Goal: Task Accomplishment & Management: Manage account settings

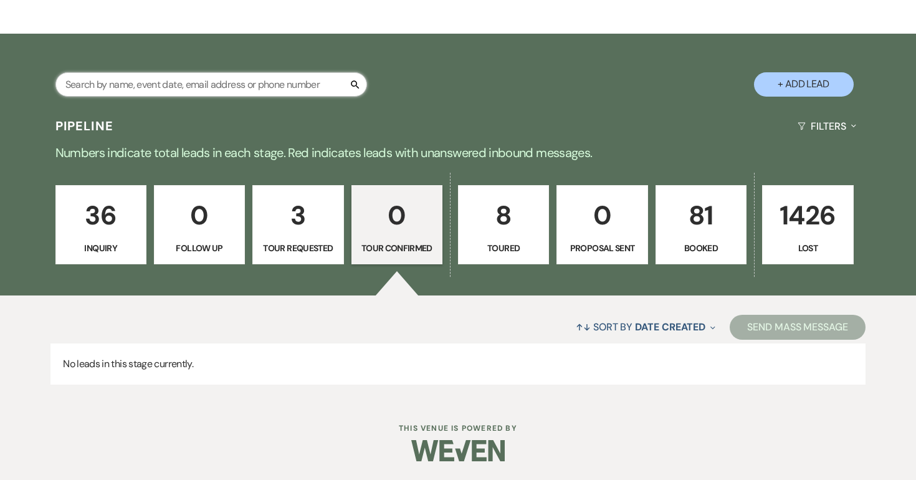
click at [249, 88] on input "text" at bounding box center [210, 84] width 311 height 24
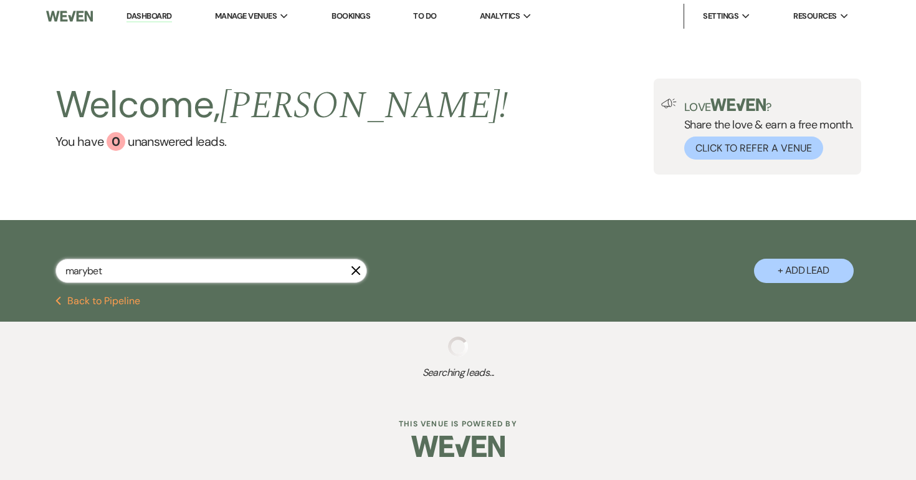
type input "[PERSON_NAME]"
select select "8"
select select "5"
select select "8"
select select "5"
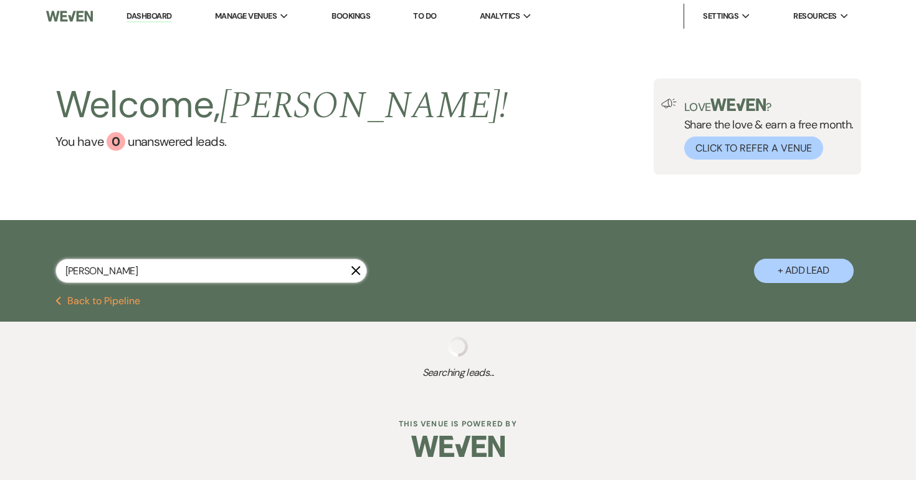
select select "8"
select select "10"
select select "8"
select select "5"
select select "8"
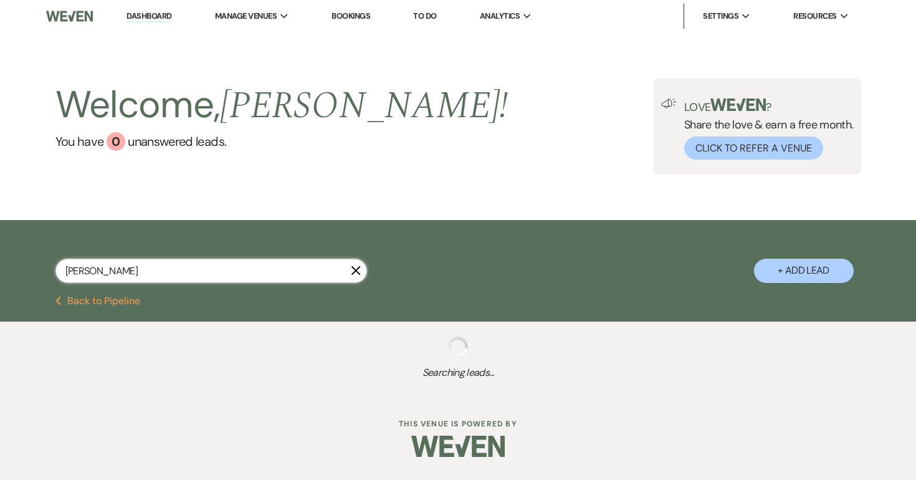
select select "5"
select select "8"
select select "5"
select select "8"
select select "6"
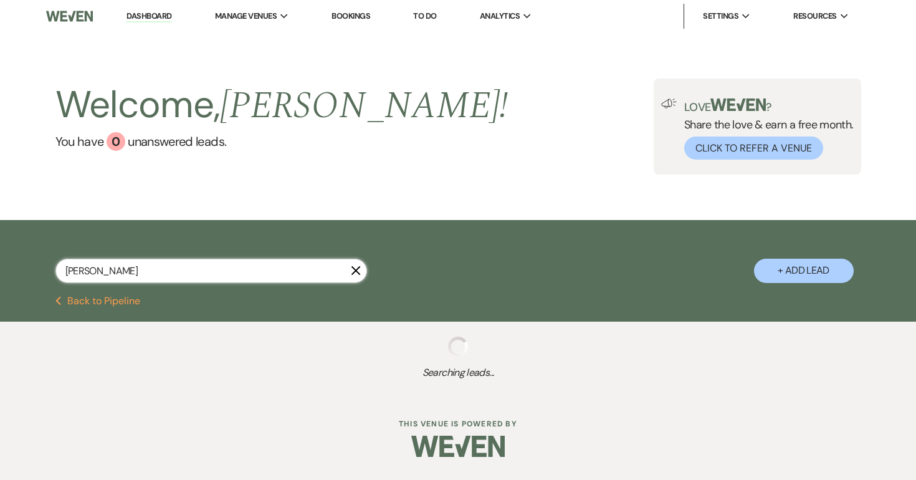
select select "8"
select select "5"
select select "8"
select select "5"
select select "8"
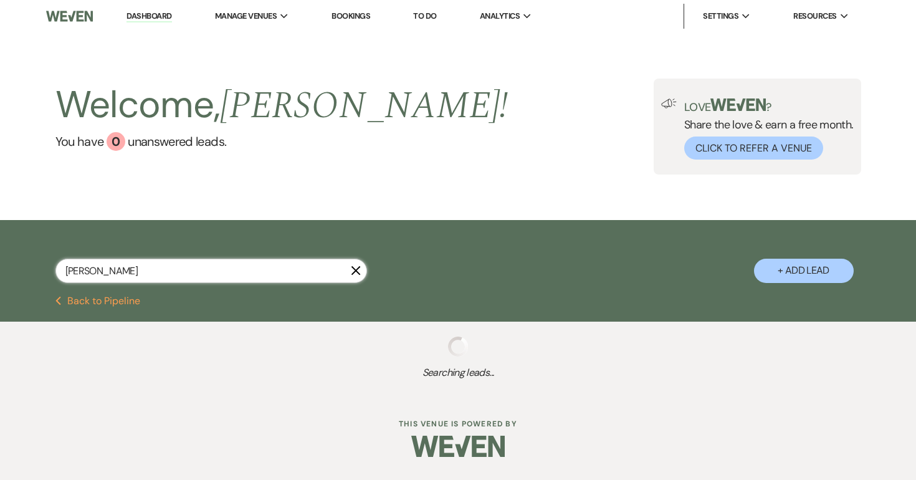
select select "5"
select select "8"
select select "5"
select select "8"
select select "7"
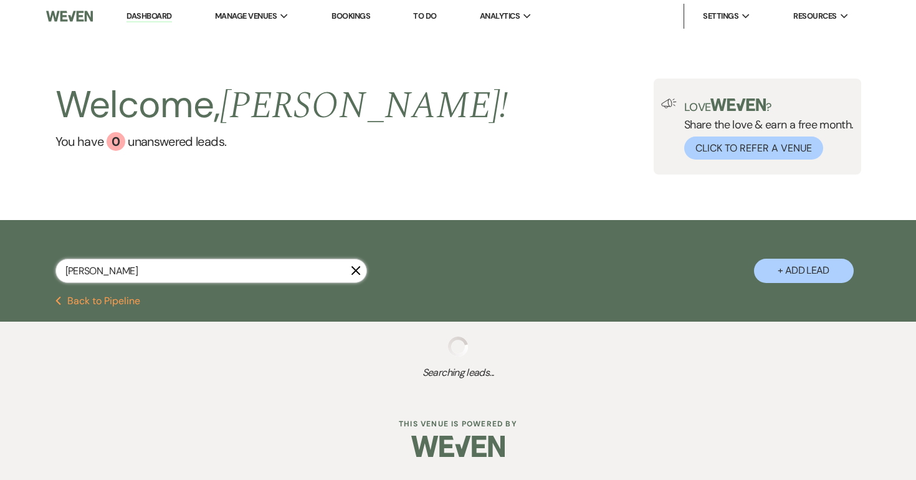
select select "8"
select select "10"
select select "8"
select select "5"
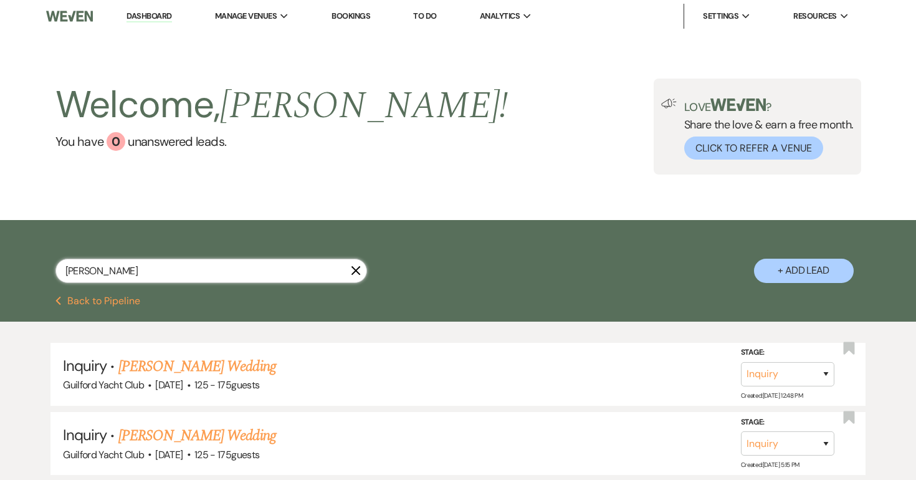
select select "8"
select select "5"
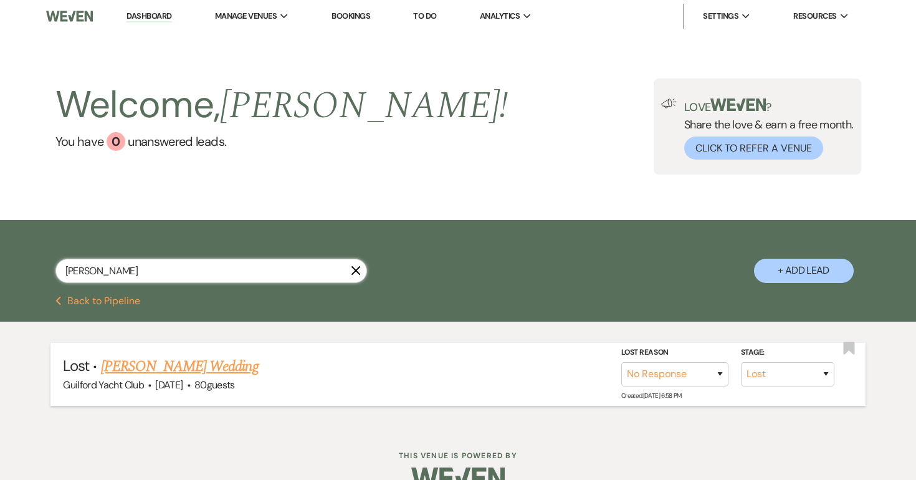
type input "[PERSON_NAME]"
click at [191, 359] on link "[PERSON_NAME] Wedding" at bounding box center [180, 366] width 158 height 22
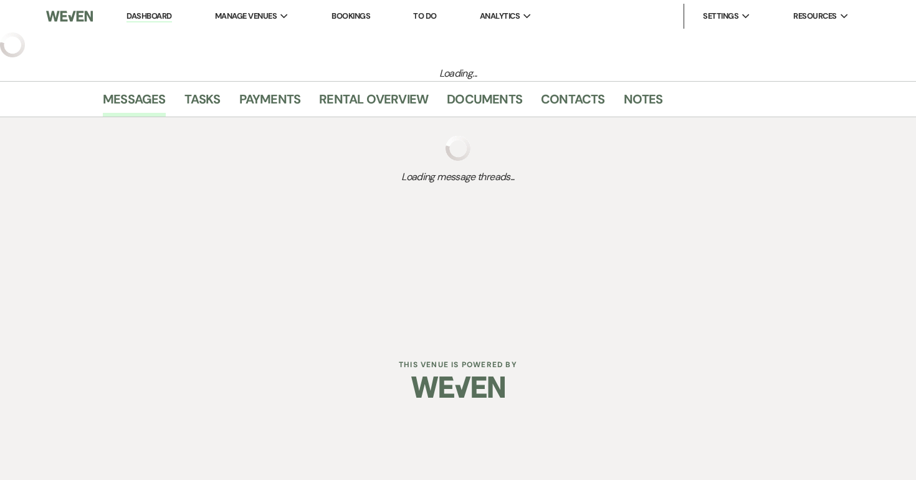
select select "8"
select select "5"
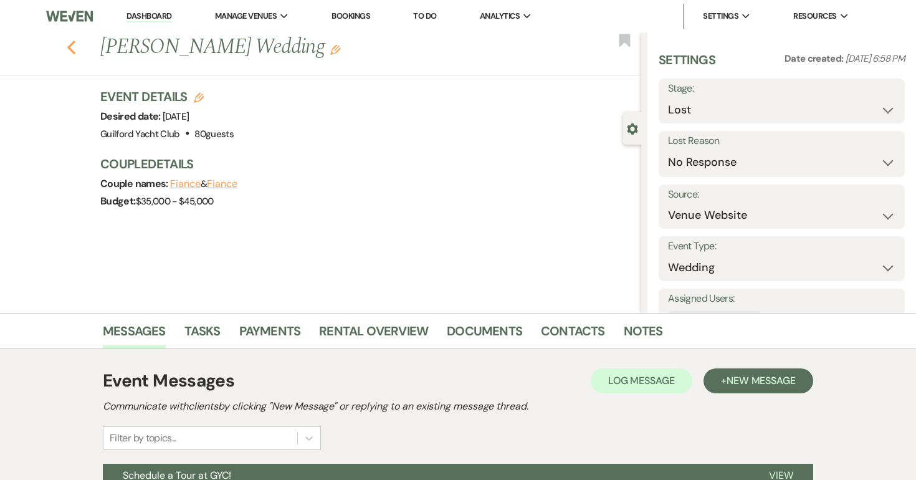
click at [72, 49] on icon "Previous" at bounding box center [71, 47] width 9 height 15
select select "8"
select select "5"
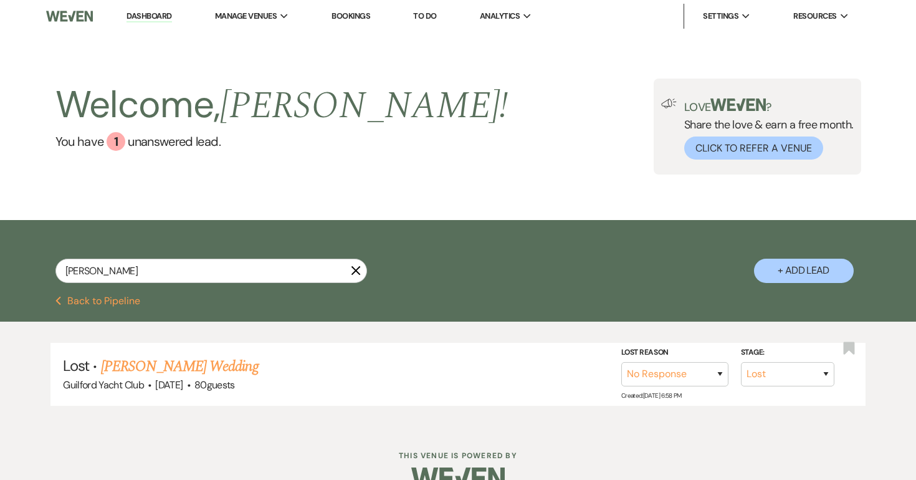
click at [118, 303] on button "Previous Back to Pipeline" at bounding box center [97, 301] width 85 height 10
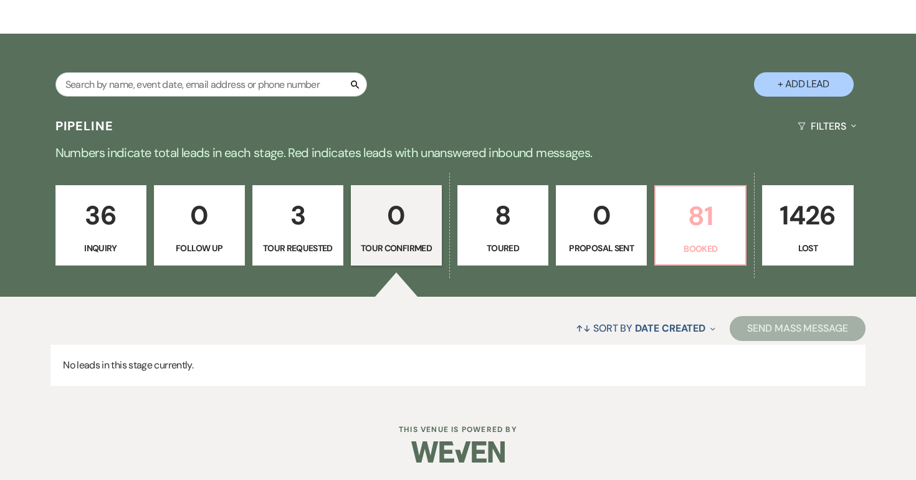
click at [706, 235] on p "81" at bounding box center [700, 216] width 75 height 42
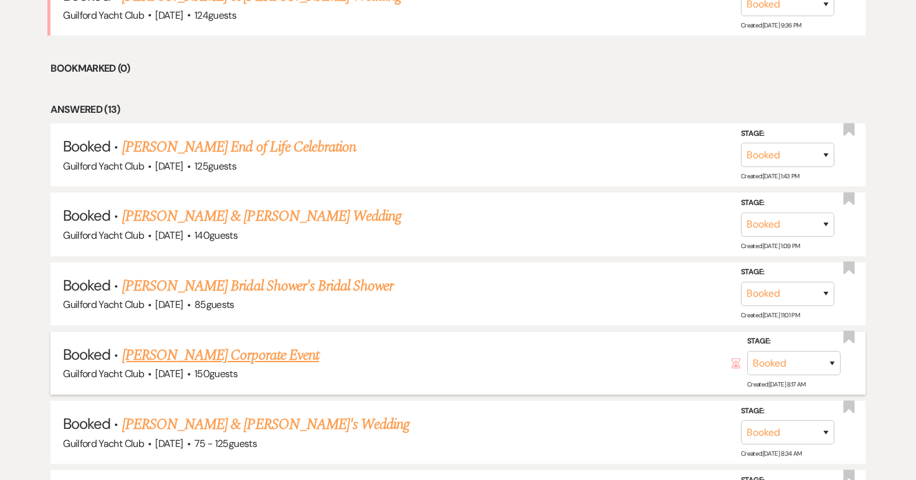
scroll to position [581, 0]
click at [249, 417] on link "[PERSON_NAME] & [PERSON_NAME]'s Wedding" at bounding box center [266, 423] width 288 height 22
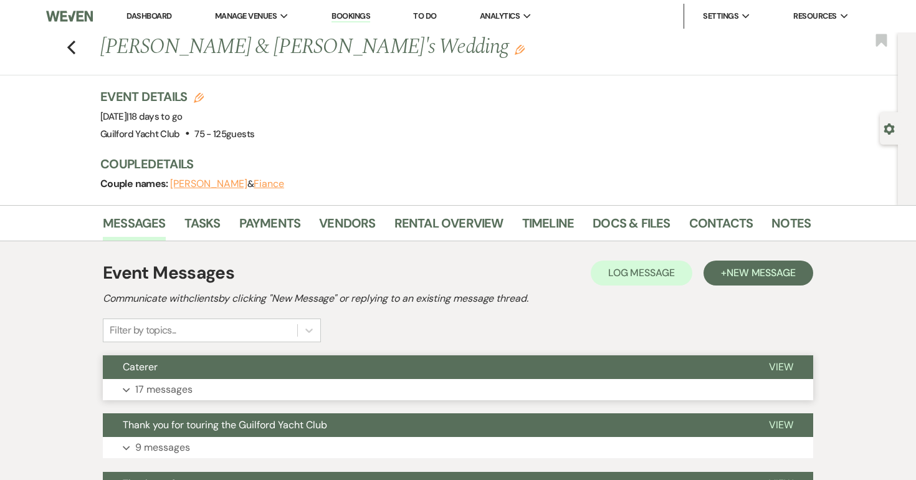
click at [777, 363] on span "View" at bounding box center [781, 366] width 24 height 13
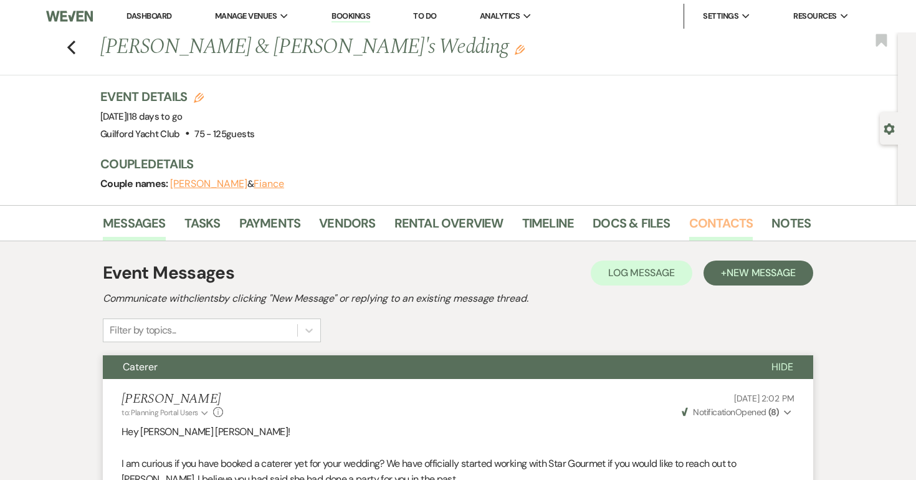
click at [705, 226] on link "Contacts" at bounding box center [721, 226] width 64 height 27
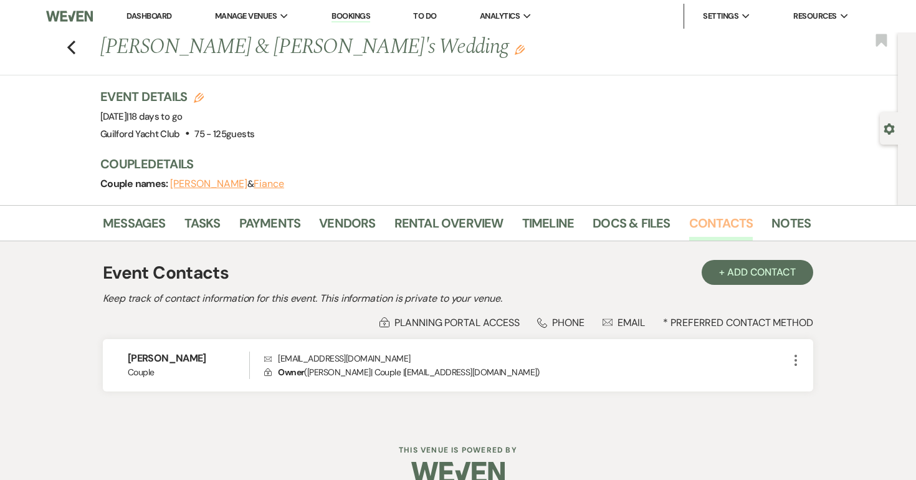
scroll to position [35, 0]
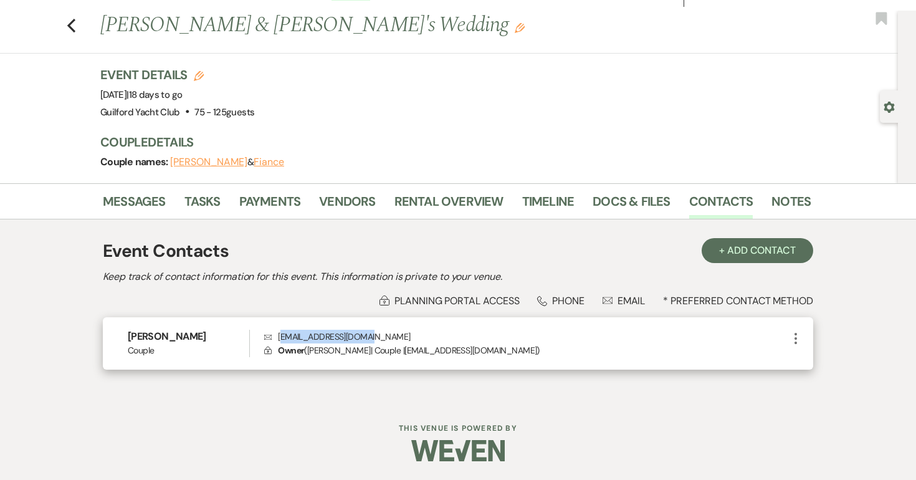
drag, startPoint x: 388, startPoint y: 321, endPoint x: 279, endPoint y: 324, distance: 109.0
click at [279, 330] on p "Envelope [EMAIL_ADDRESS][DOMAIN_NAME]" at bounding box center [526, 337] width 524 height 14
copy p "[EMAIL_ADDRESS][DOMAIN_NAME]"
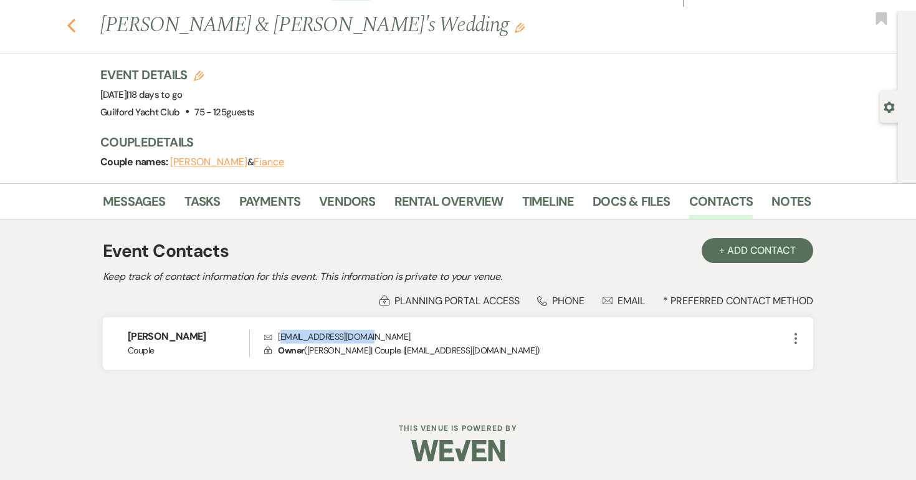
click at [72, 18] on icon "Previous" at bounding box center [71, 25] width 9 height 15
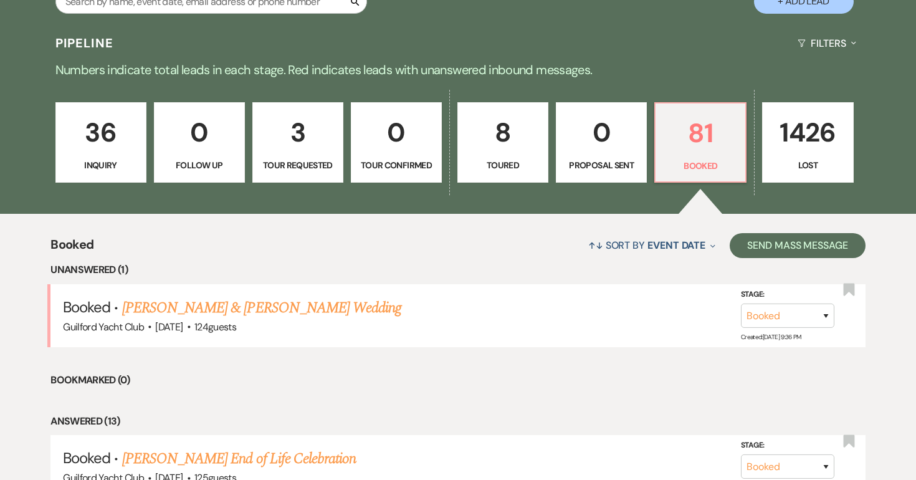
scroll to position [172, 0]
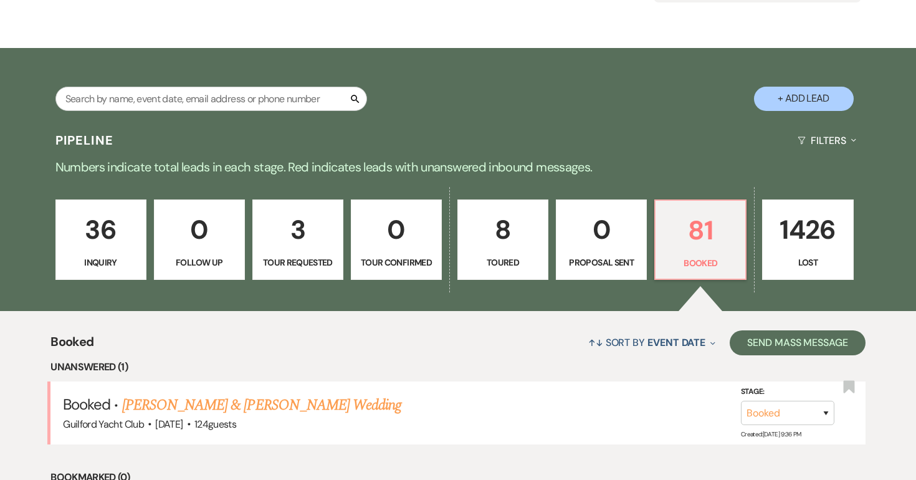
click at [516, 252] on link "8 Toured" at bounding box center [502, 239] width 91 height 81
select select "5"
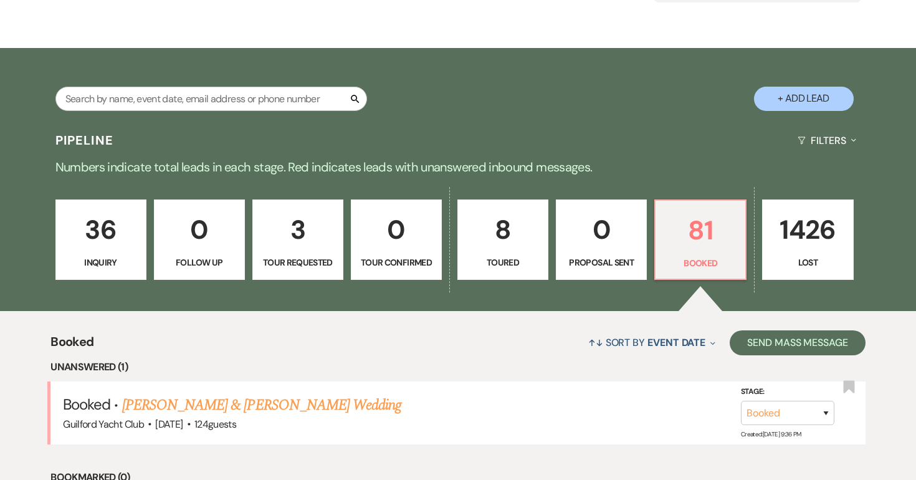
select select "5"
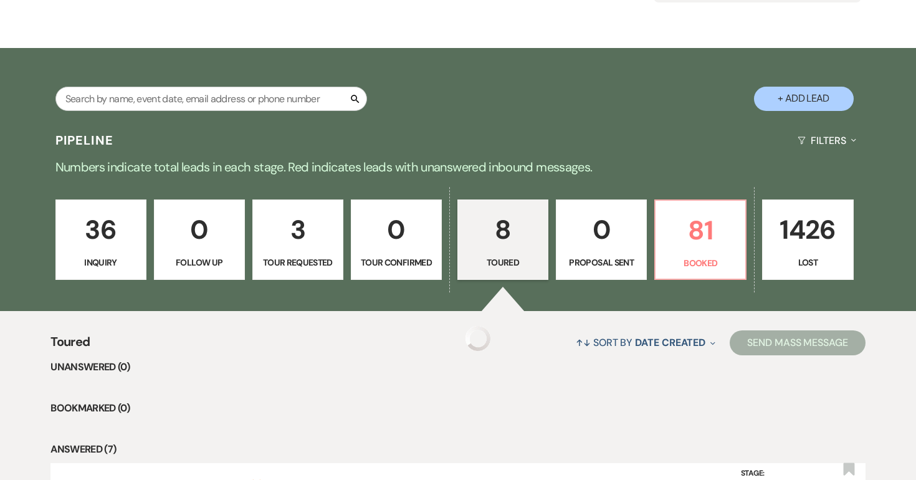
select select "5"
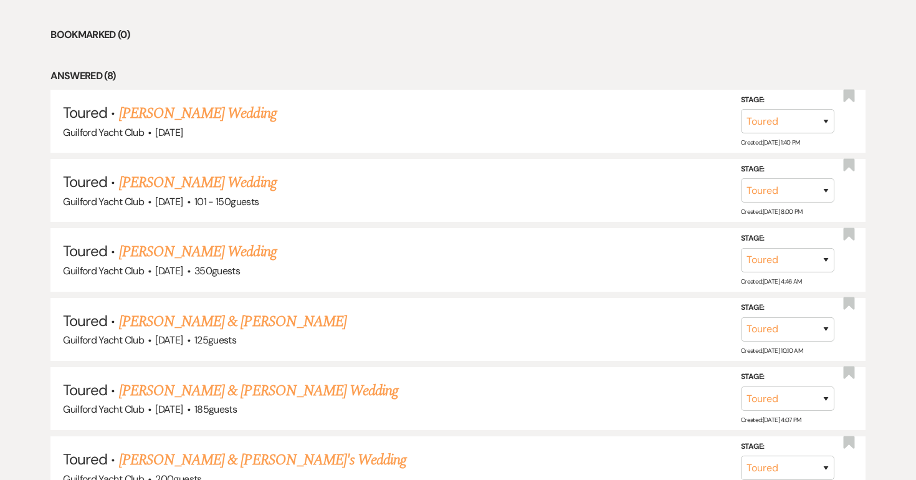
scroll to position [546, 0]
click at [216, 250] on link "[PERSON_NAME] Wedding" at bounding box center [198, 251] width 158 height 22
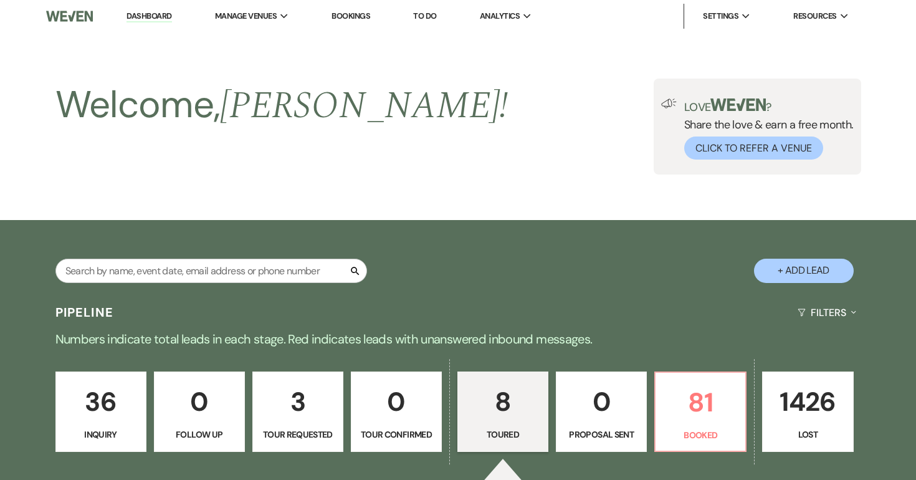
select select "5"
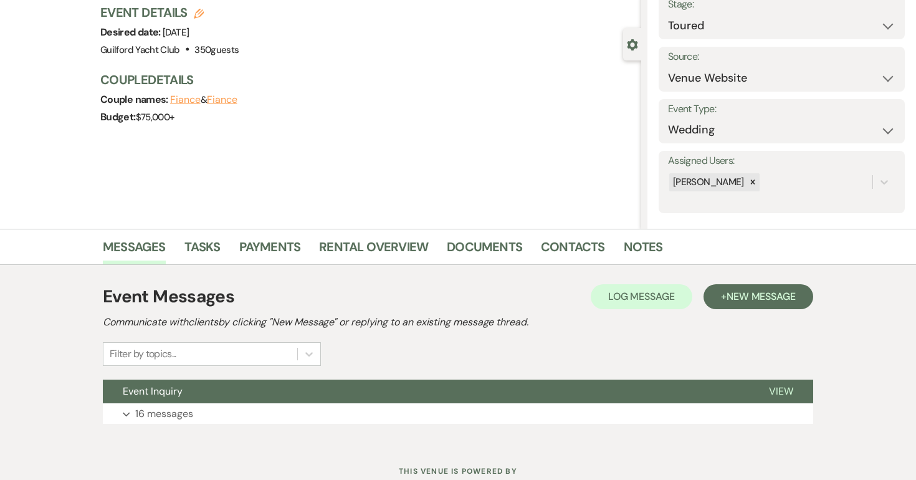
scroll to position [65, 0]
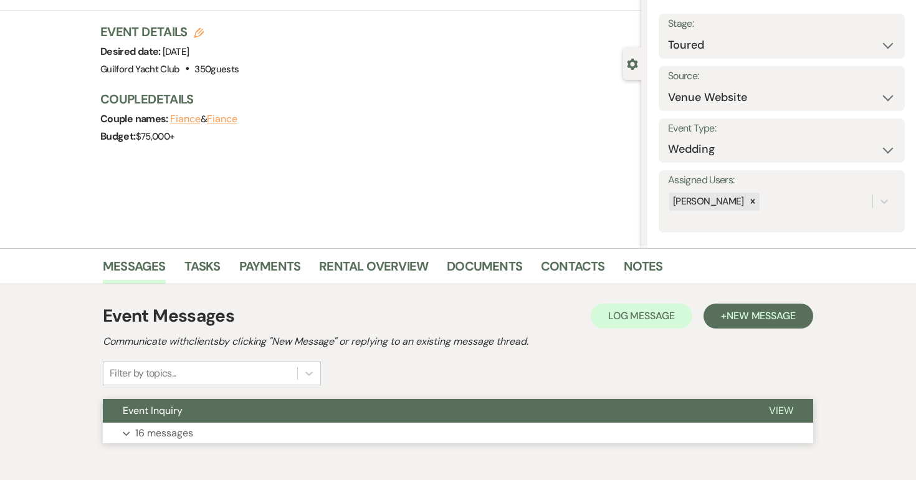
click at [771, 408] on span "View" at bounding box center [781, 410] width 24 height 13
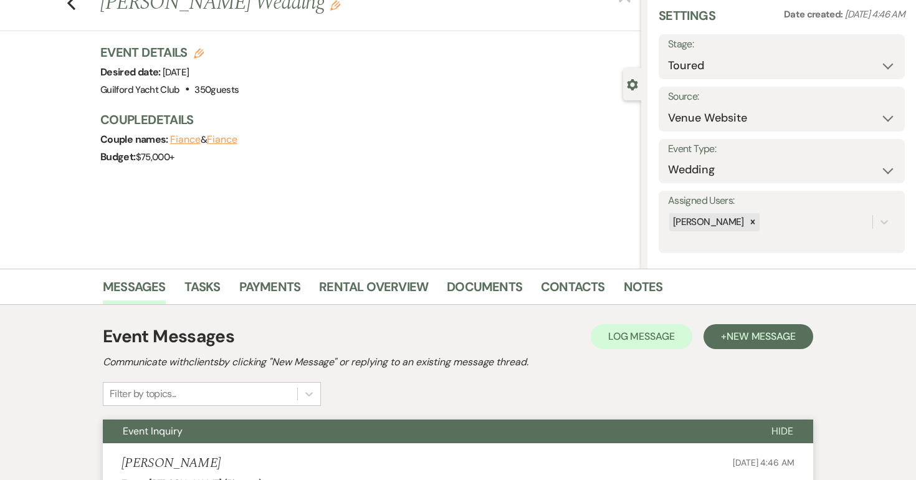
scroll to position [0, 0]
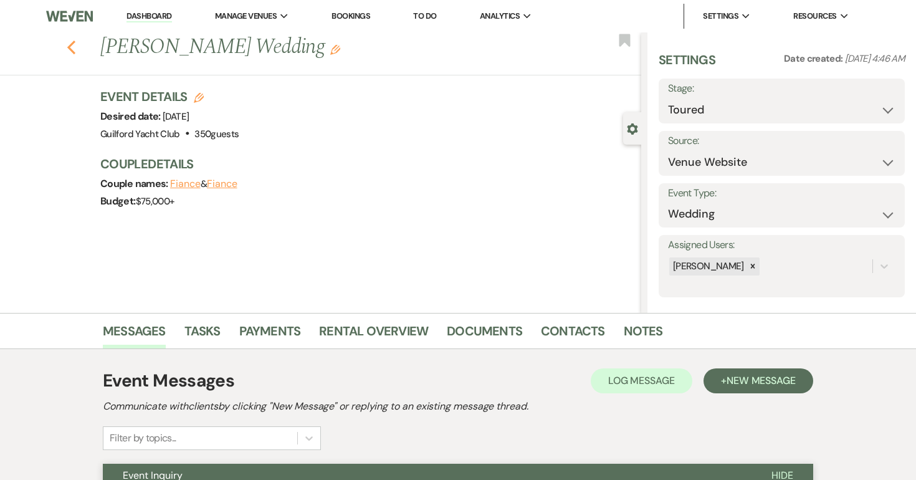
click at [68, 47] on use "button" at bounding box center [71, 47] width 8 height 14
select select "5"
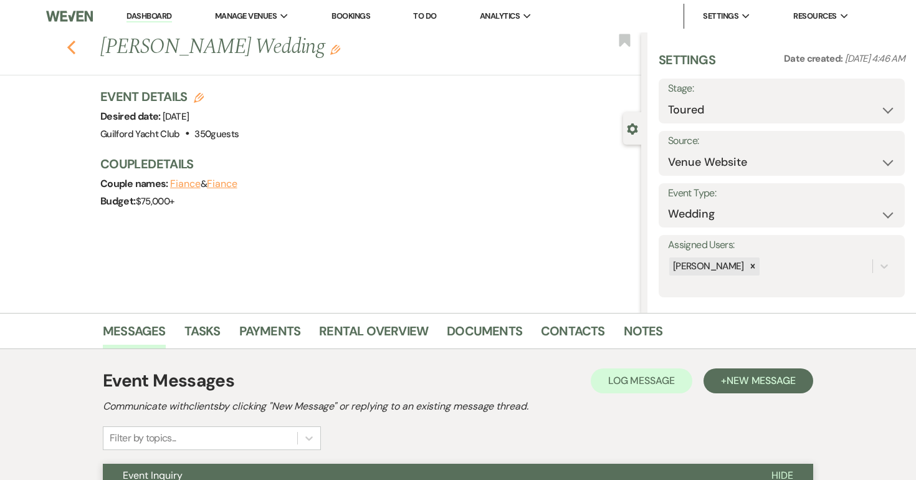
select select "5"
